Goal: Find specific page/section: Find specific page/section

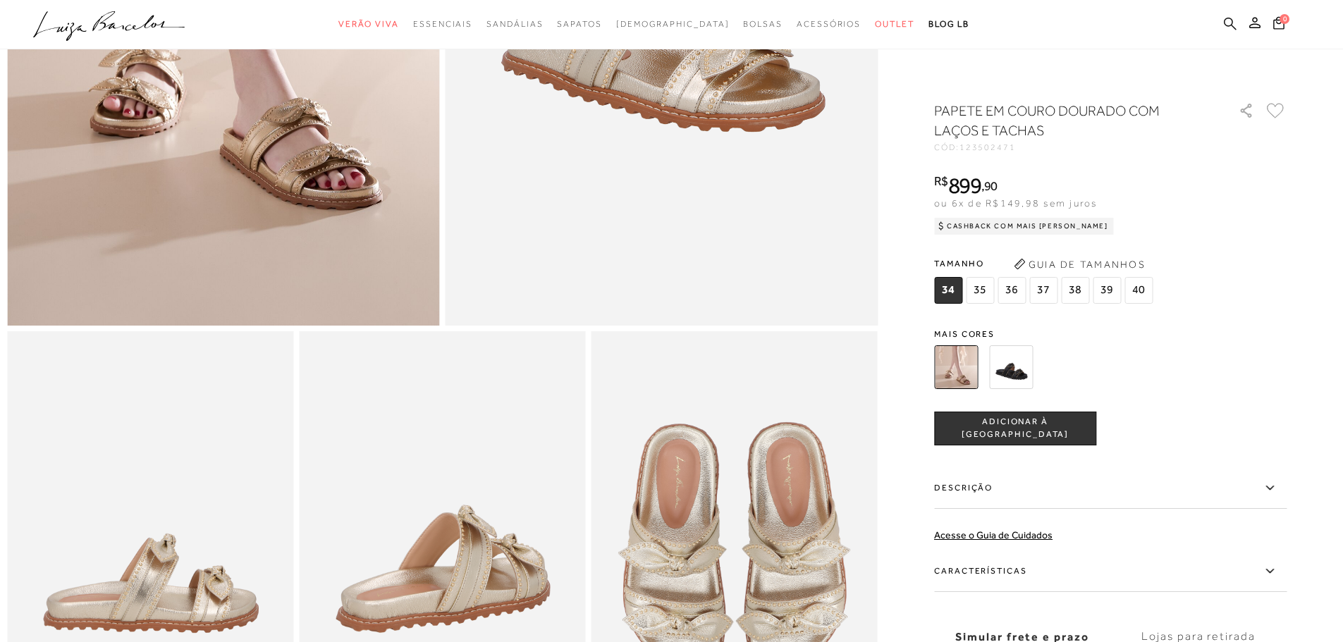
click at [1226, 23] on icon at bounding box center [1230, 23] width 13 height 13
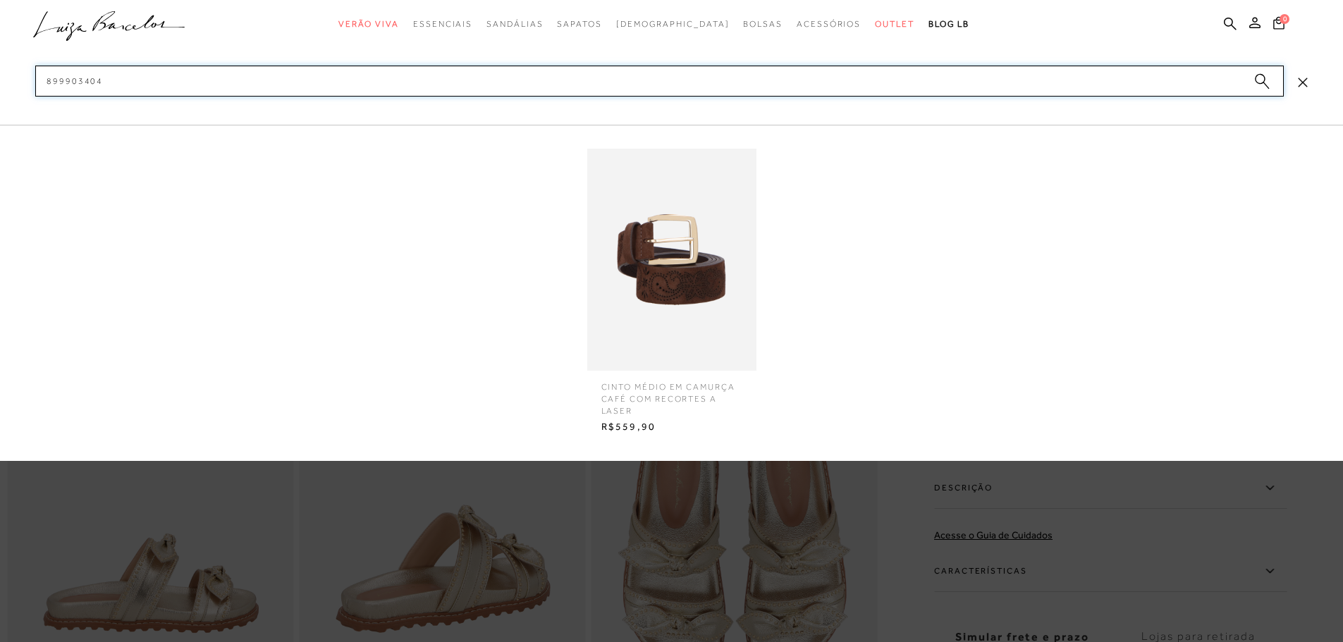
type input "899903404"
click at [737, 242] on img at bounding box center [671, 260] width 169 height 222
